Goal: Information Seeking & Learning: Find specific fact

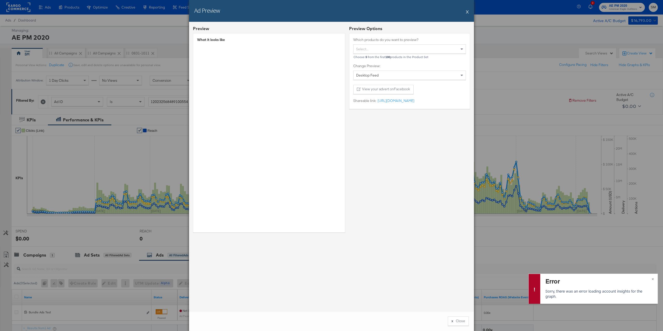
drag, startPoint x: 516, startPoint y: 24, endPoint x: 482, endPoint y: 19, distance: 33.7
click at [516, 24] on div "Ad Preview X Preview What it looks like Preview Options Which products do you w…" at bounding box center [331, 165] width 663 height 331
click at [468, 13] on button "X" at bounding box center [467, 11] width 3 height 10
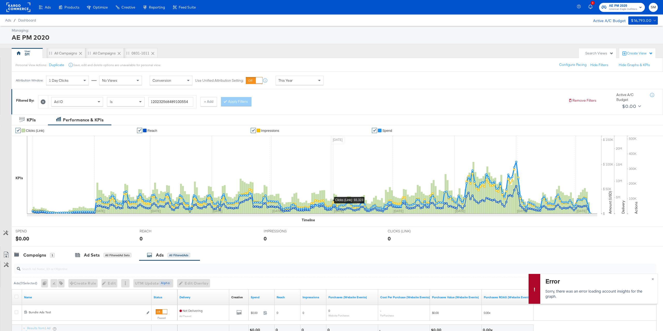
click at [296, 82] on div "This Year" at bounding box center [299, 80] width 47 height 9
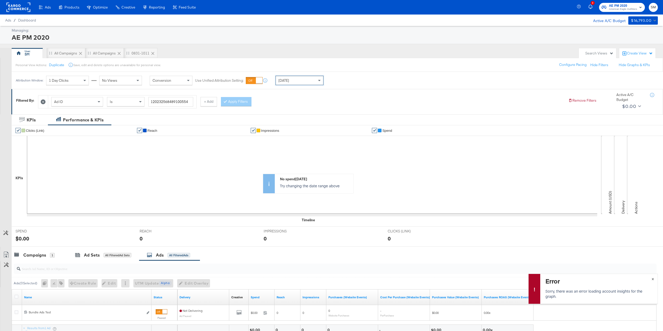
click at [655, 278] on button "×" at bounding box center [653, 278] width 10 height 9
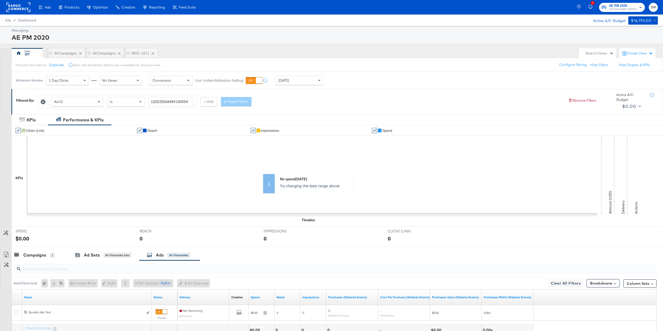
click at [537, 53] on div "SM All Campaigns All Campaigns 0831-1011" at bounding box center [294, 53] width 565 height 10
click at [616, 9] on span "American Eagle Outfitters" at bounding box center [623, 9] width 28 height 4
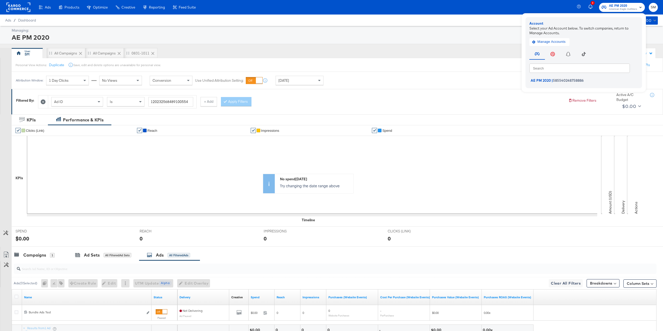
drag, startPoint x: 467, startPoint y: 28, endPoint x: 242, endPoint y: 55, distance: 225.7
click at [467, 28] on div "Managing:" at bounding box center [334, 30] width 645 height 5
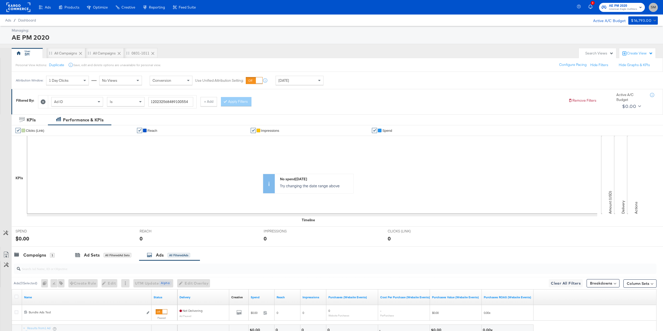
click at [654, 9] on span "SM" at bounding box center [653, 7] width 5 height 6
click at [643, 53] on link "Internal Dashboard" at bounding box center [625, 51] width 39 height 9
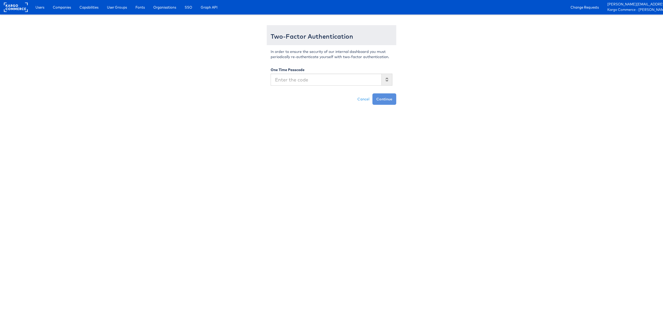
click at [289, 82] on input "text" at bounding box center [326, 80] width 111 height 12
type input "767191"
click at [373, 93] on button "Continue" at bounding box center [385, 98] width 24 height 11
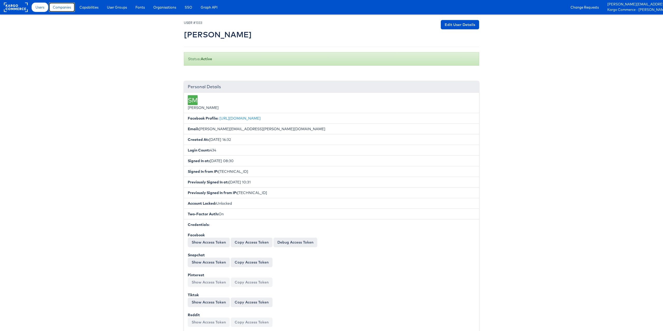
click at [60, 7] on span "Companies" at bounding box center [62, 7] width 18 height 5
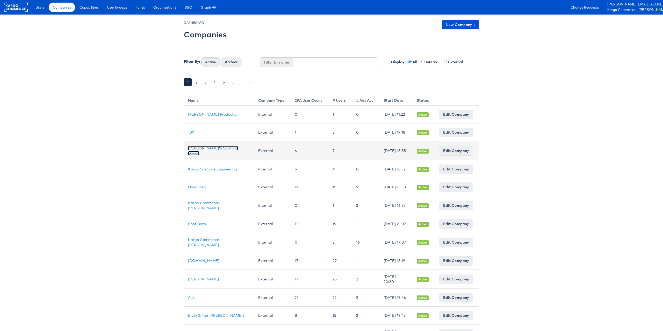
click at [203, 153] on link "[PERSON_NAME]'s Sporting Goods" at bounding box center [213, 151] width 50 height 10
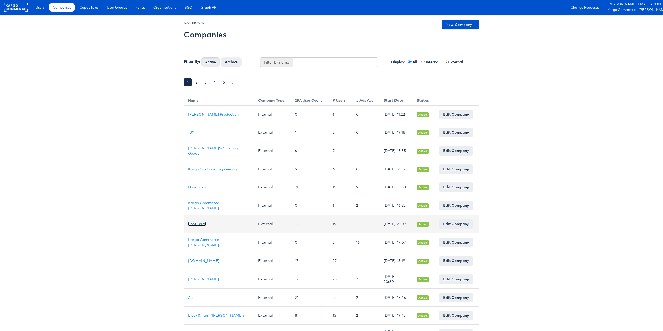
click at [198, 226] on link "Boot Barn" at bounding box center [197, 223] width 18 height 5
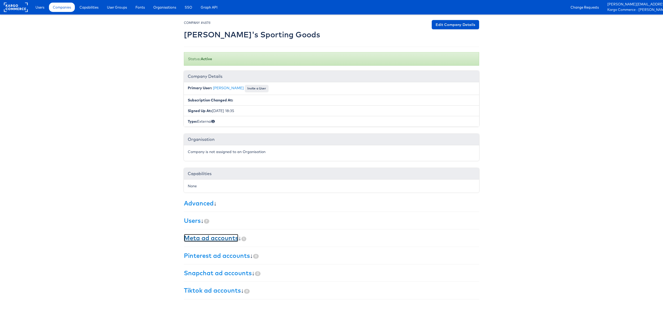
click at [202, 234] on link "Meta ad accounts" at bounding box center [211, 238] width 54 height 8
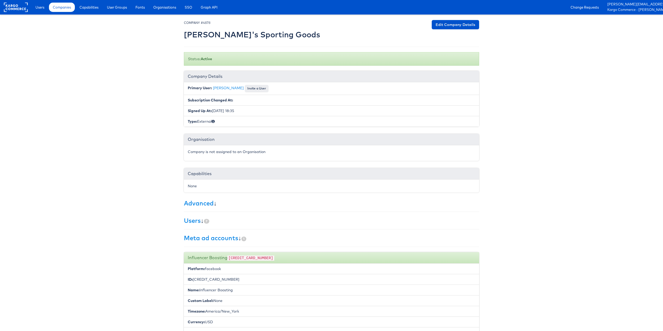
click at [247, 258] on code "302483921875111" at bounding box center [250, 257] width 47 height 5
copy code "302483921875111"
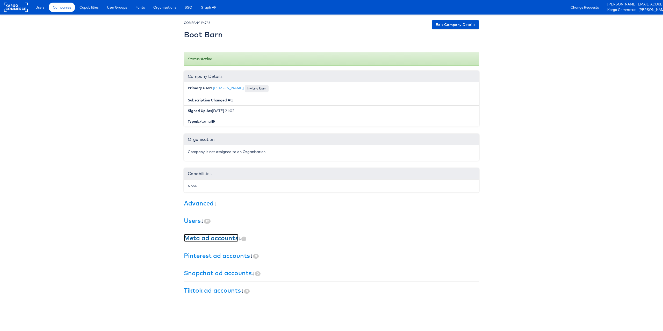
click at [200, 239] on link "Meta ad accounts" at bounding box center [211, 238] width 54 height 8
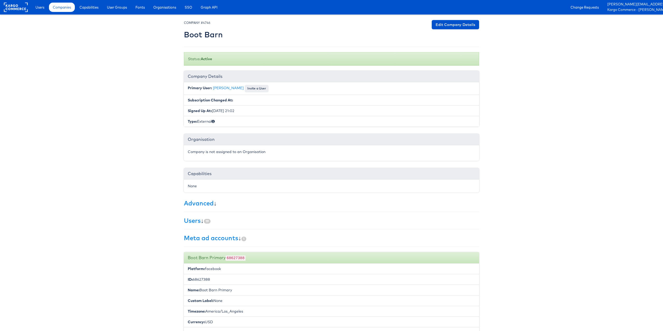
click at [235, 257] on code "68627388" at bounding box center [236, 257] width 20 height 5
click at [64, 6] on span "Companies" at bounding box center [62, 7] width 18 height 5
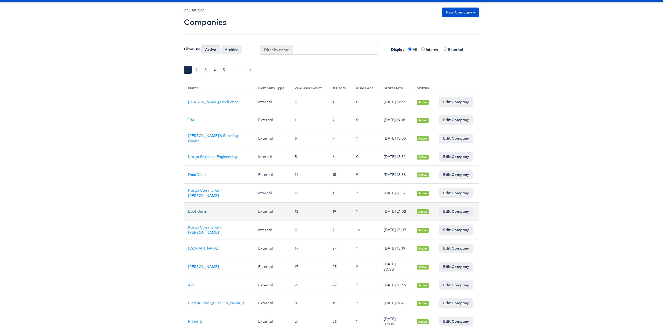
scroll to position [13, 0]
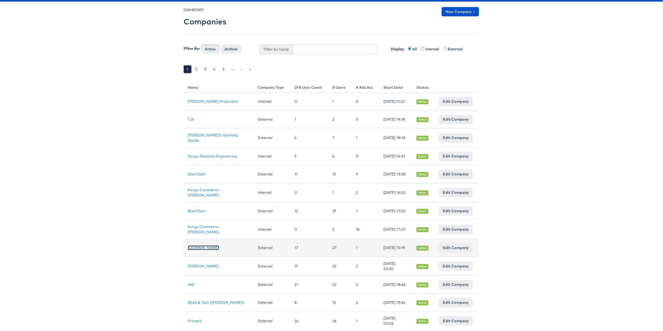
click at [198, 250] on link "[DOMAIN_NAME]" at bounding box center [203, 247] width 31 height 5
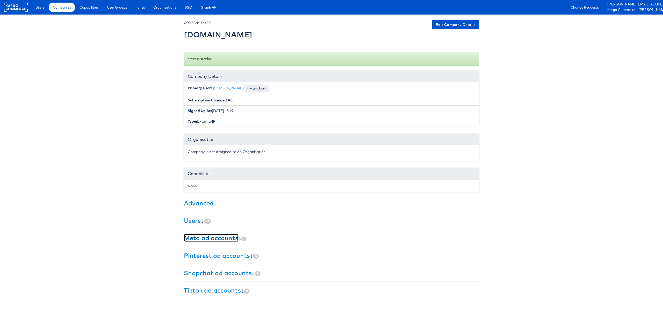
click at [192, 237] on link "Meta ad accounts" at bounding box center [211, 238] width 54 height 8
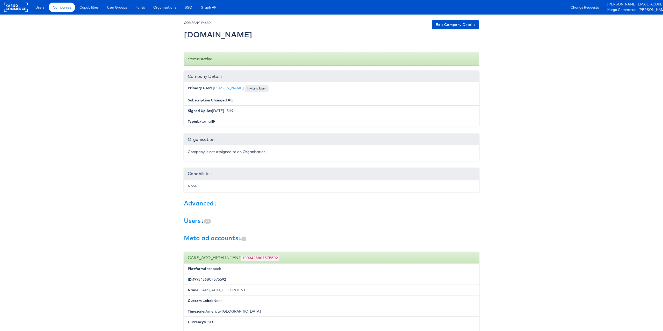
click at [253, 256] on code "1993426807575592" at bounding box center [260, 257] width 38 height 5
copy code "1993426807575592"
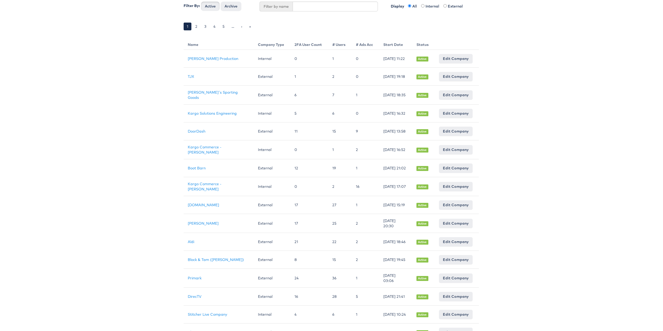
scroll to position [57, 0]
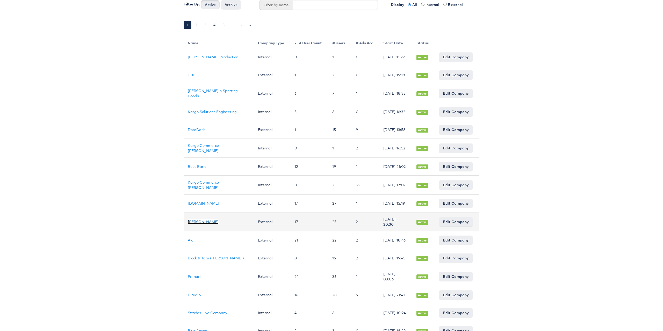
click at [192, 224] on link "[PERSON_NAME]" at bounding box center [203, 221] width 31 height 5
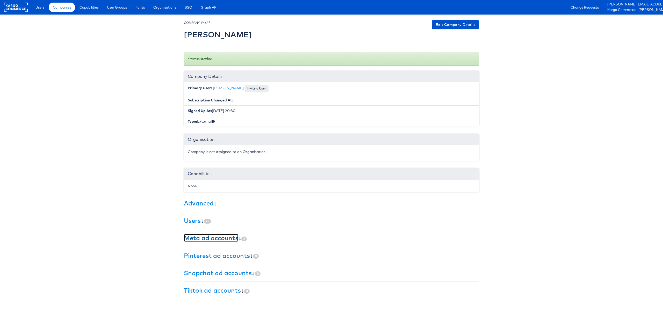
click at [224, 237] on link "Meta ad accounts" at bounding box center [211, 238] width 54 height 8
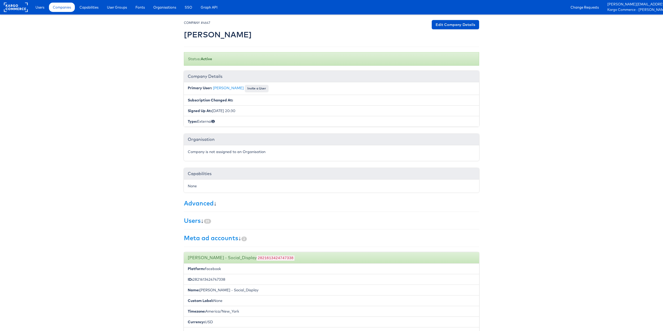
click at [257, 256] on code "2821613424747338" at bounding box center [276, 257] width 38 height 5
click at [257, 255] on code "2821613424747338" at bounding box center [276, 257] width 38 height 5
copy code "2821613424747338"
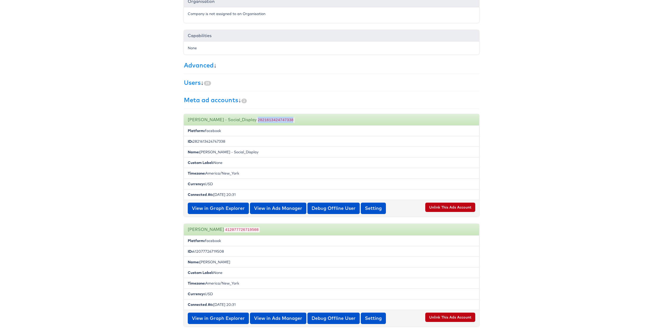
scroll to position [147, 0]
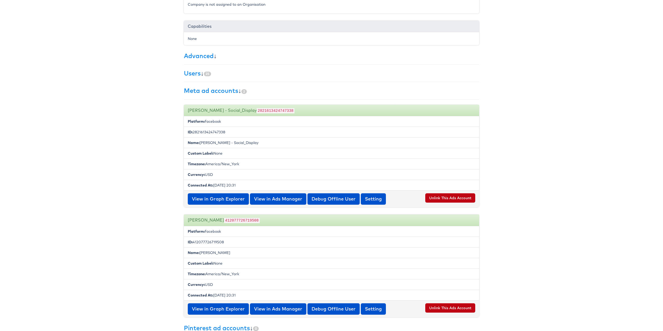
click at [235, 219] on code "412077726719508" at bounding box center [242, 220] width 36 height 5
copy code "412077726719508"
click at [150, 95] on body "Users Companies Capabilities User Groups Fonts Organisations SSO Graph API Chan…" at bounding box center [331, 115] width 663 height 524
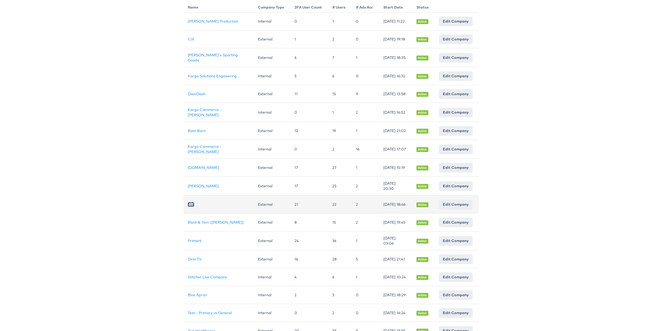
scroll to position [93, 0]
click at [192, 206] on link "Aldi" at bounding box center [191, 204] width 6 height 5
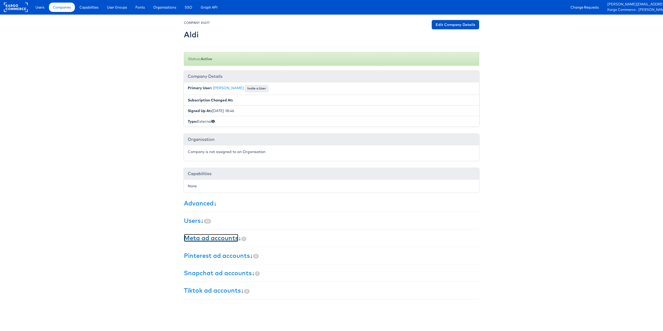
click at [225, 240] on link "Meta ad accounts" at bounding box center [211, 238] width 54 height 8
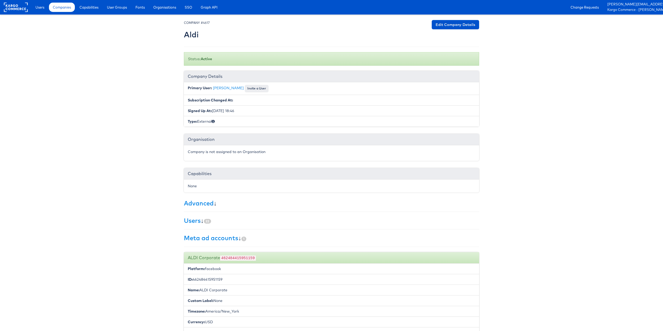
click at [240, 257] on code "462484415951159" at bounding box center [238, 257] width 36 height 5
copy code "462484415951159"
